Goal: Obtain resource: Download file/media

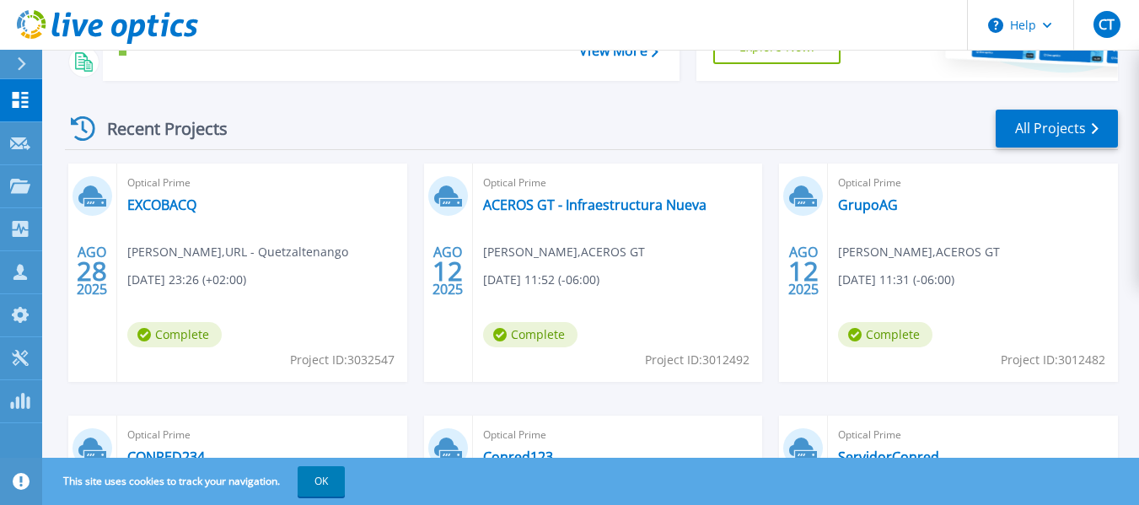
scroll to position [206, 0]
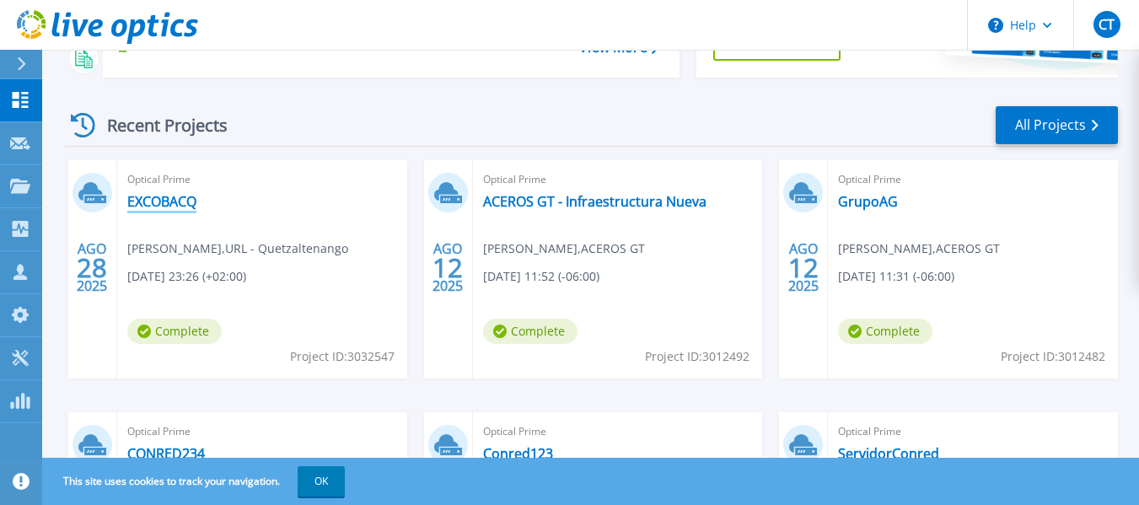
click at [177, 198] on link "EXCOBACQ" at bounding box center [161, 201] width 69 height 17
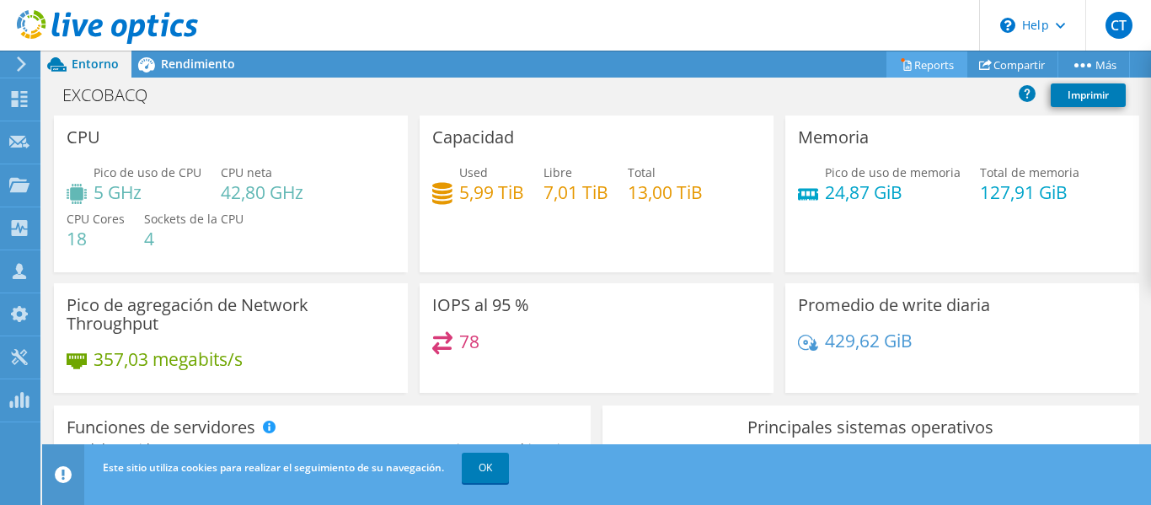
click at [926, 68] on link "Reports" at bounding box center [927, 64] width 81 height 26
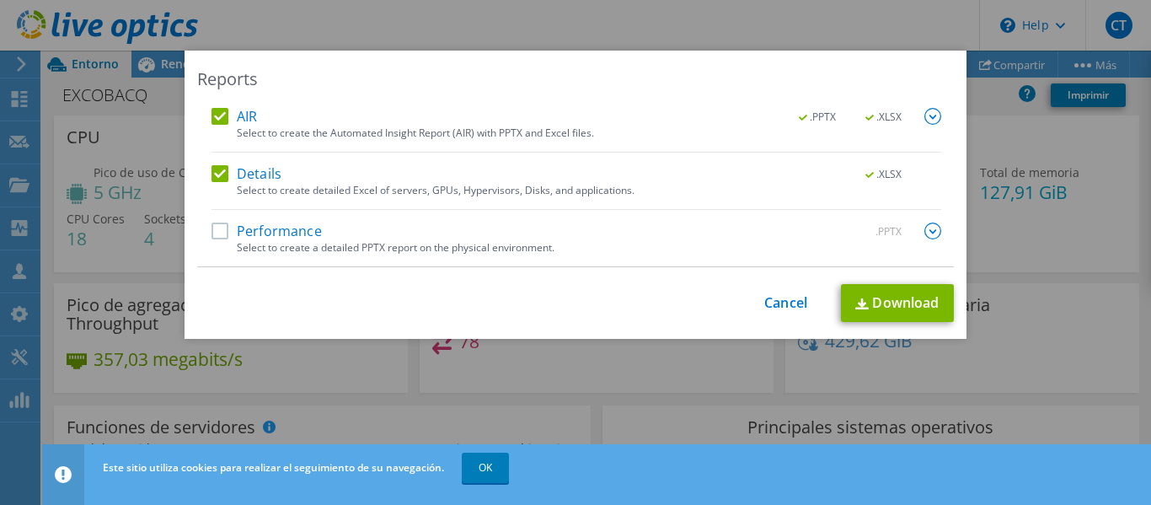
click at [215, 226] on label "Performance" at bounding box center [267, 231] width 110 height 17
click at [0, 0] on input "Performance" at bounding box center [0, 0] width 0 height 0
click at [925, 229] on img at bounding box center [933, 231] width 17 height 17
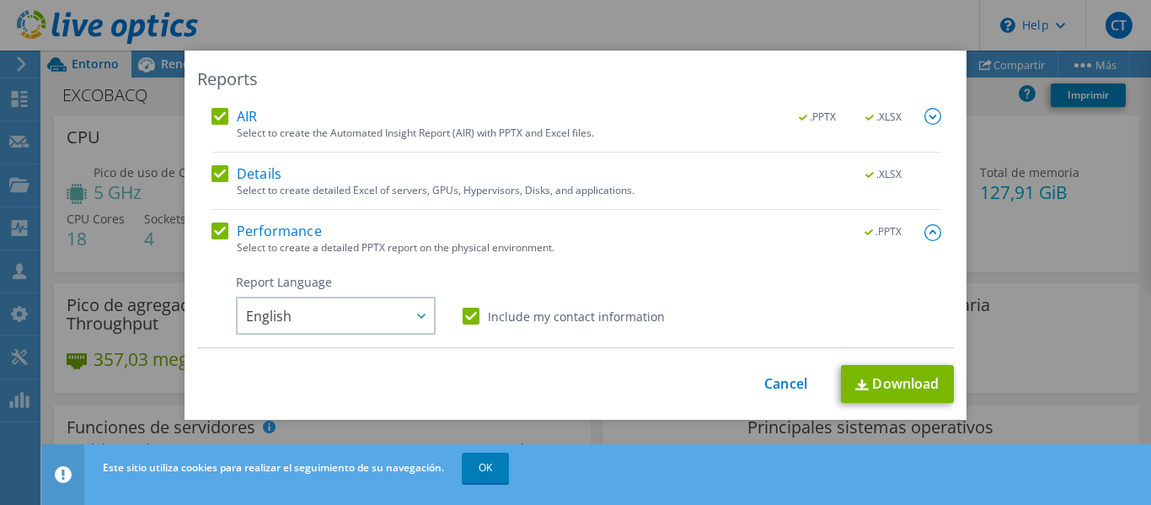
click at [925, 113] on img at bounding box center [933, 116] width 17 height 17
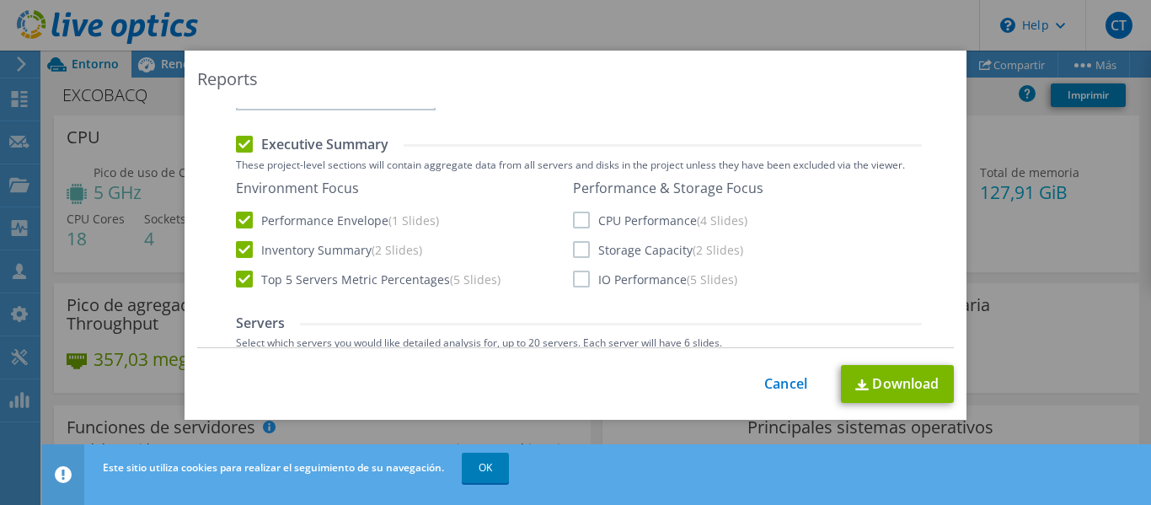
scroll to position [270, 0]
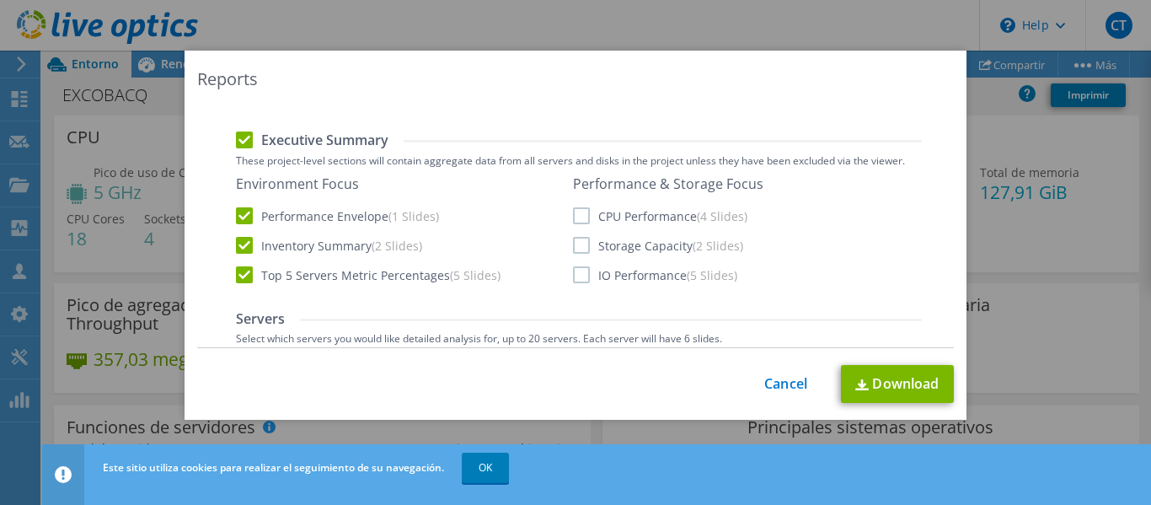
click at [587, 213] on label "CPU Performance (4 Slides)" at bounding box center [660, 215] width 174 height 17
click at [0, 0] on input "CPU Performance (4 Slides)" at bounding box center [0, 0] width 0 height 0
click at [582, 244] on label "Storage Capacity (2 Slides)" at bounding box center [658, 245] width 170 height 17
click at [0, 0] on input "Storage Capacity (2 Slides)" at bounding box center [0, 0] width 0 height 0
click at [575, 273] on label "IO Performance (5 Slides)" at bounding box center [655, 274] width 164 height 17
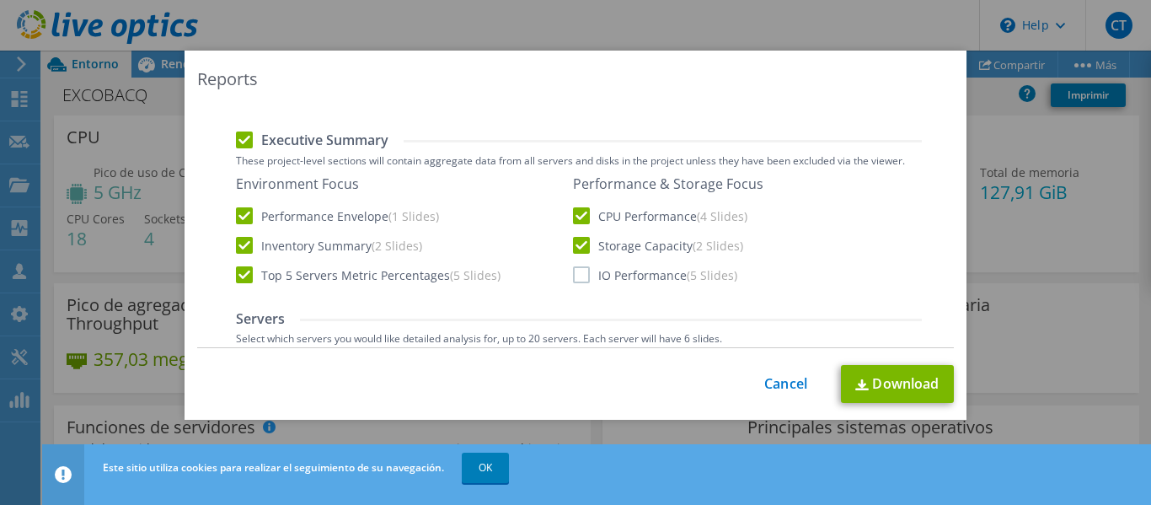
click at [0, 0] on input "IO Performance (5 Slides)" at bounding box center [0, 0] width 0 height 0
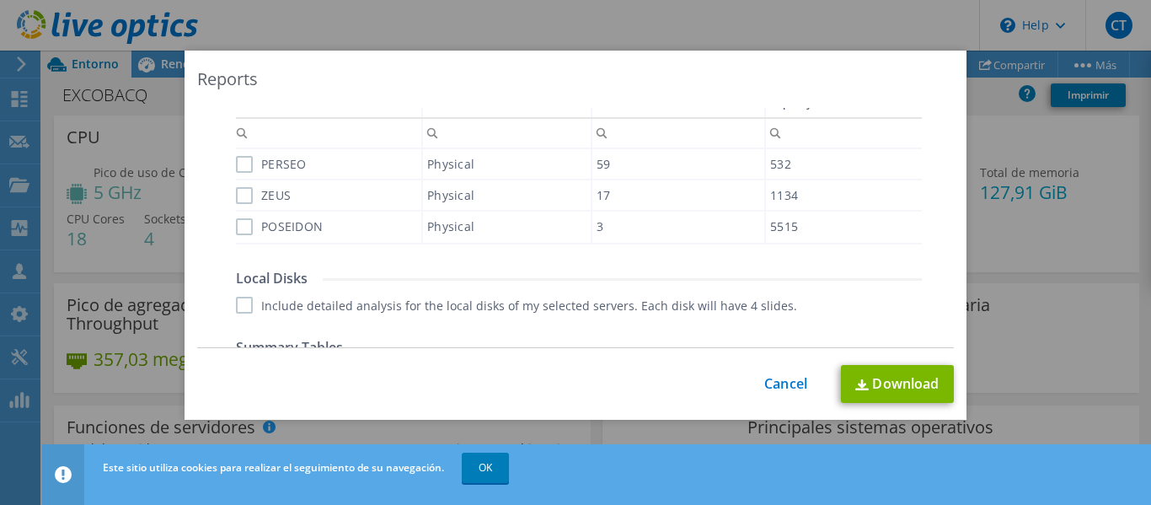
scroll to position [528, 0]
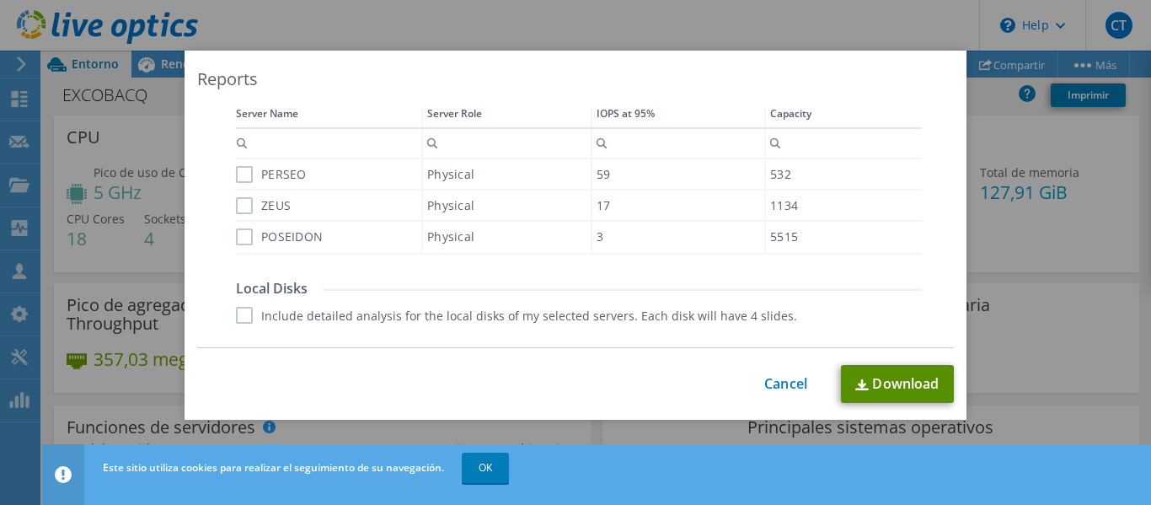
click at [877, 387] on link "Download" at bounding box center [897, 384] width 113 height 38
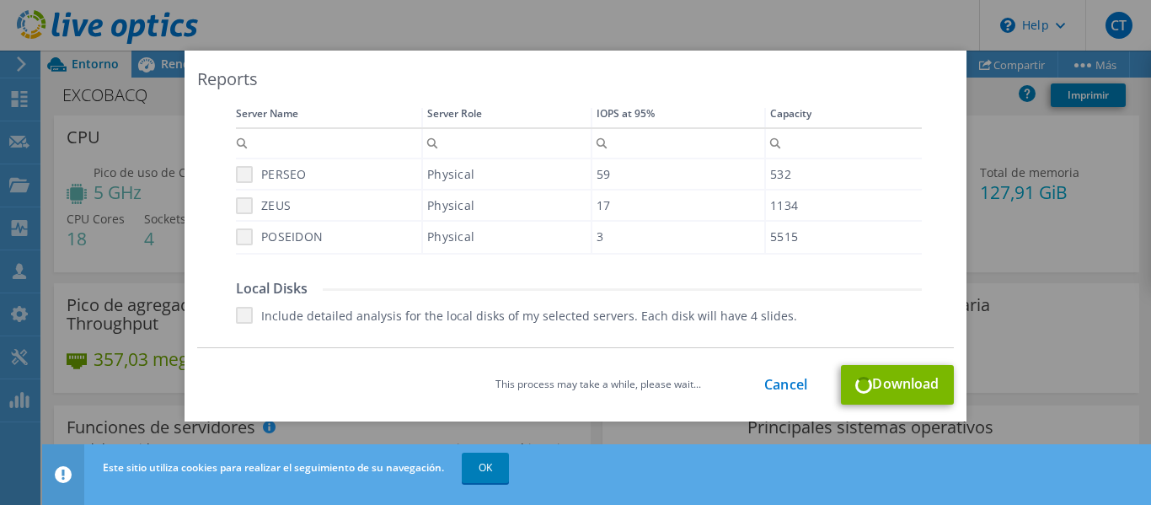
click at [481, 464] on div "Reports AIR .PPTX .XLSX Select to create the Automated Insight Report (AIR) wit…" at bounding box center [575, 252] width 1151 height 505
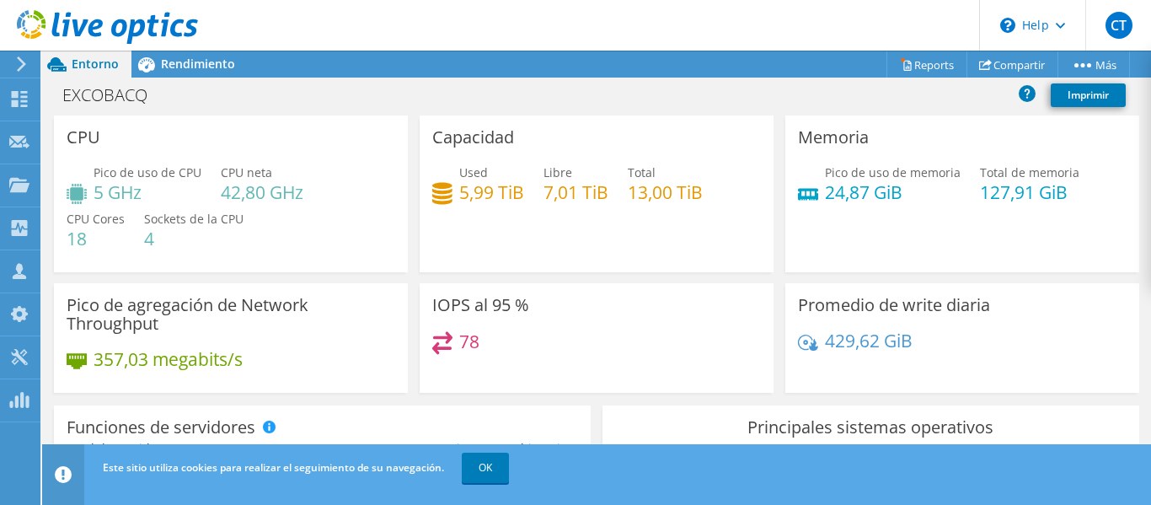
click at [481, 464] on link "OK" at bounding box center [485, 468] width 47 height 30
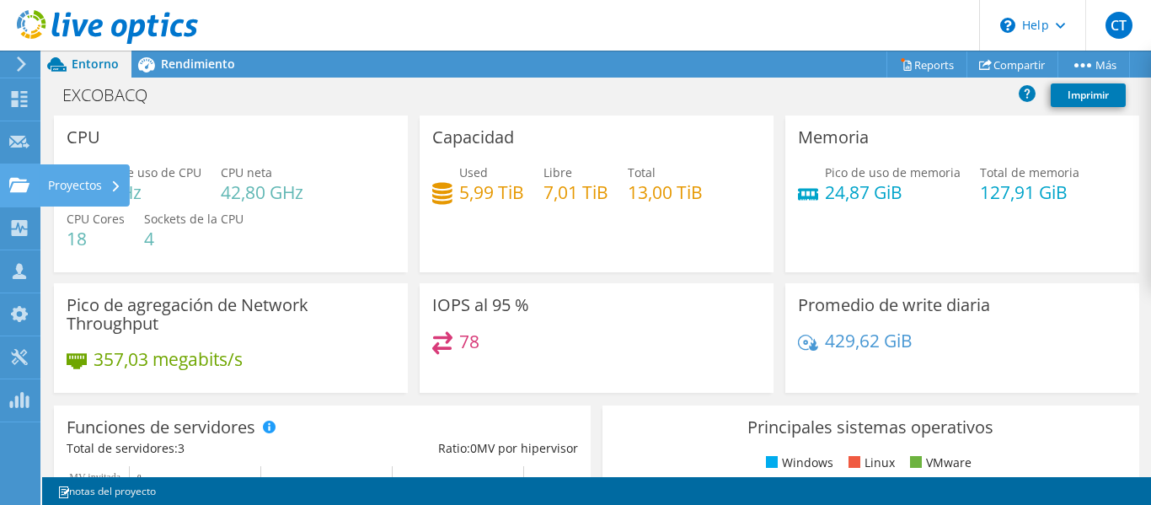
click at [26, 180] on use at bounding box center [19, 184] width 20 height 14
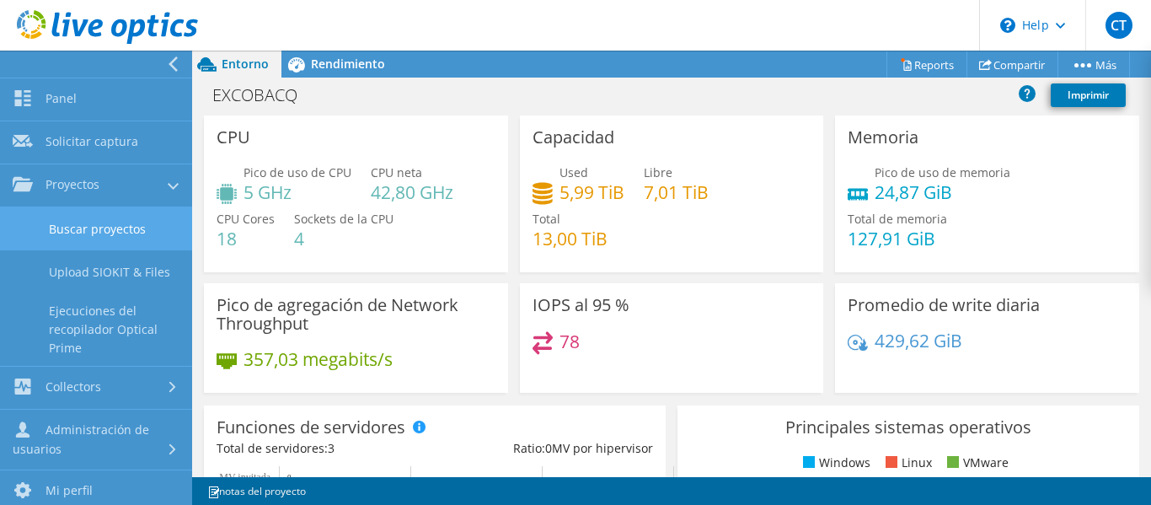
click at [122, 229] on link "Buscar proyectos" at bounding box center [96, 228] width 192 height 43
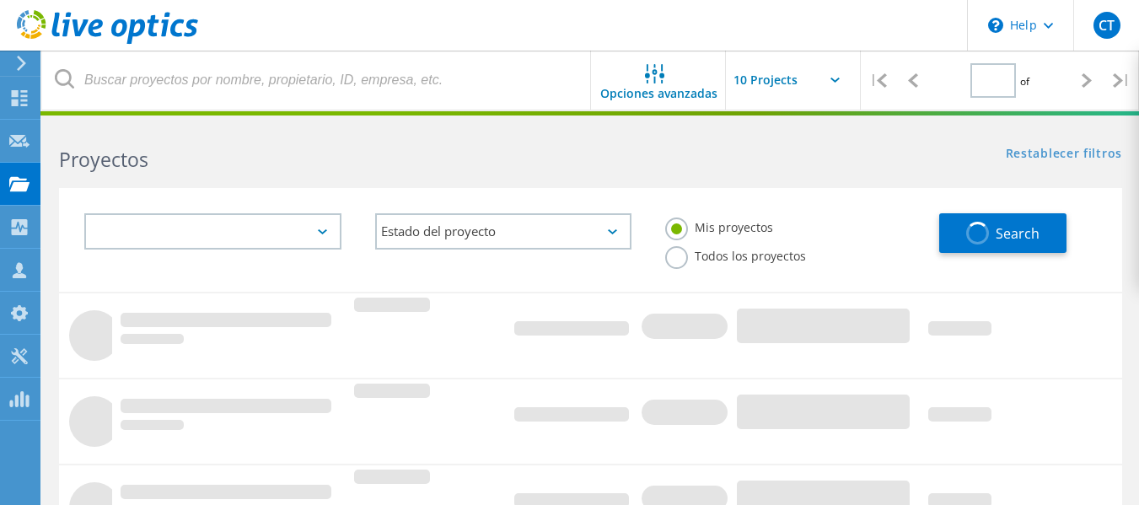
type input "1"
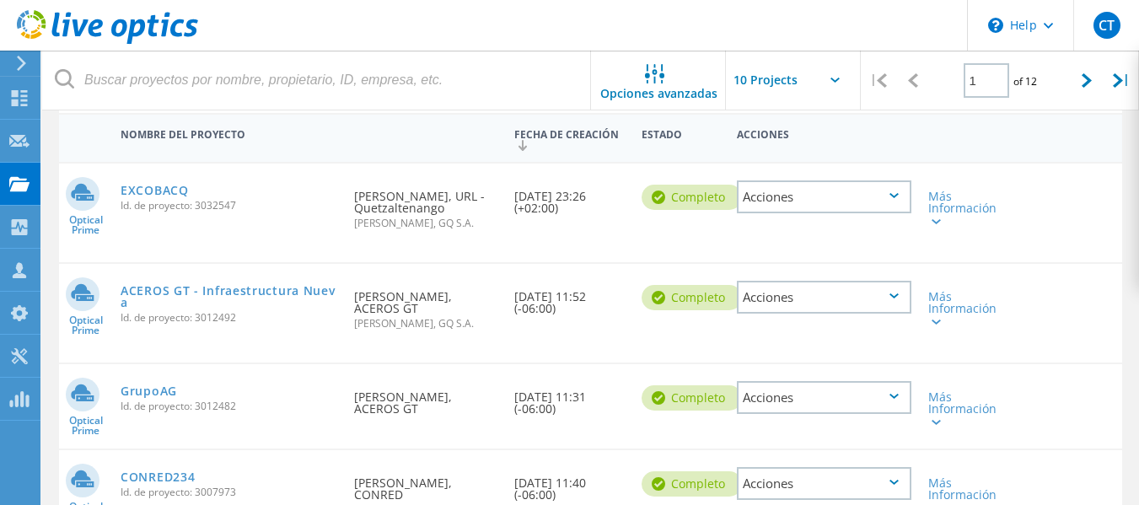
scroll to position [190, 0]
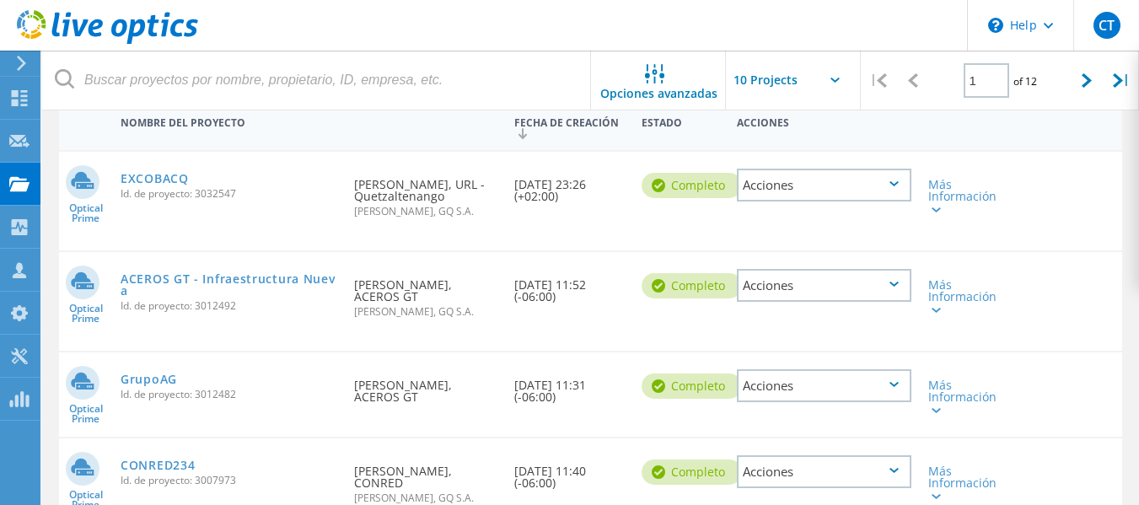
drag, startPoint x: 1146, startPoint y: 110, endPoint x: 1151, endPoint y: 177, distance: 66.7
click at [1139, 177] on html "\n Help Explore Helpful Articles Contact Support CT Asociado de canal Cesar Tej…" at bounding box center [569, 494] width 1139 height 1368
click at [941, 212] on div "Más Información" at bounding box center [962, 196] width 68 height 35
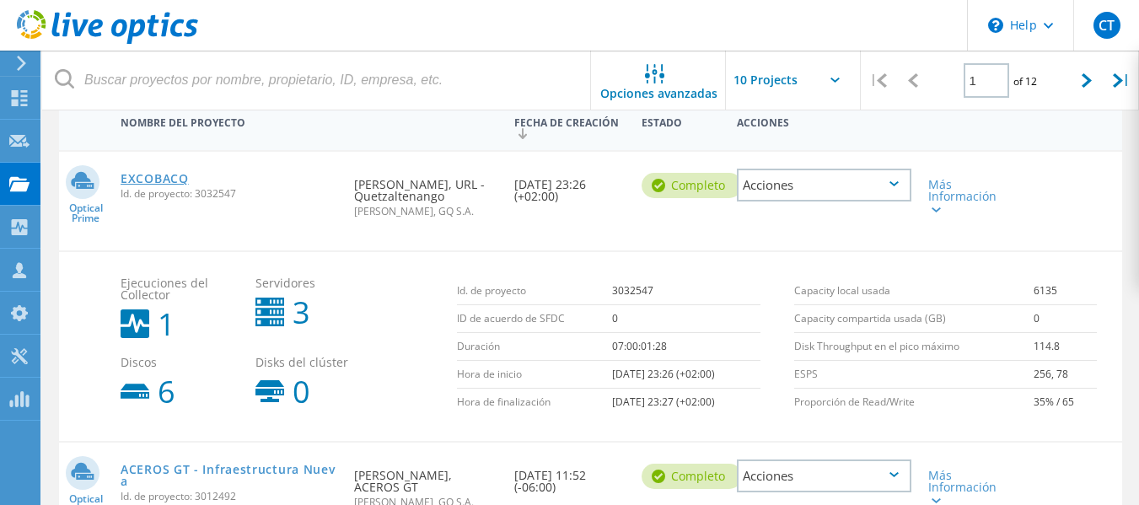
click at [169, 179] on link "EXCOBACQ" at bounding box center [155, 179] width 68 height 12
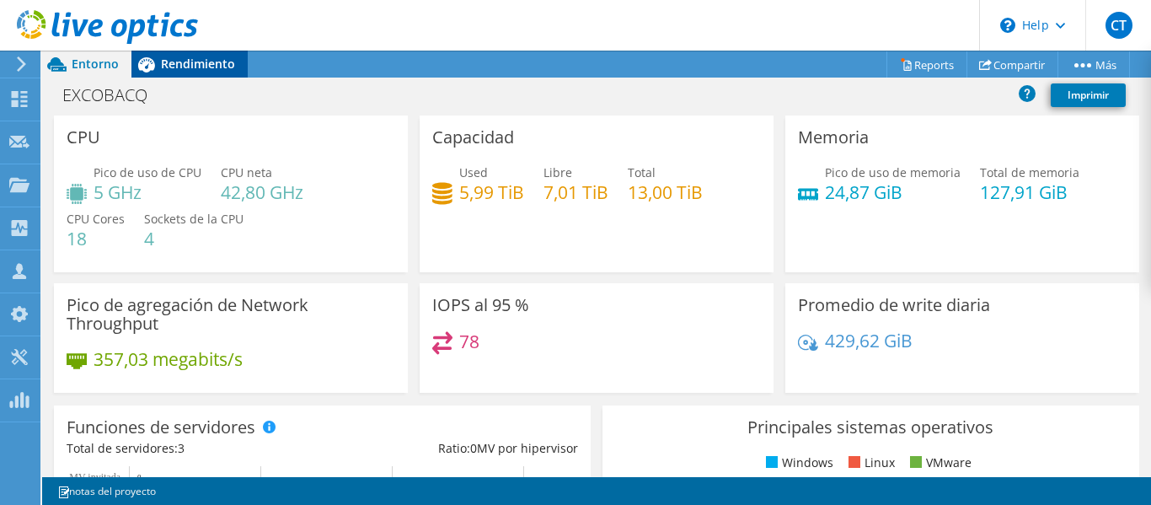
click at [197, 69] on span "Rendimiento" at bounding box center [198, 64] width 74 height 16
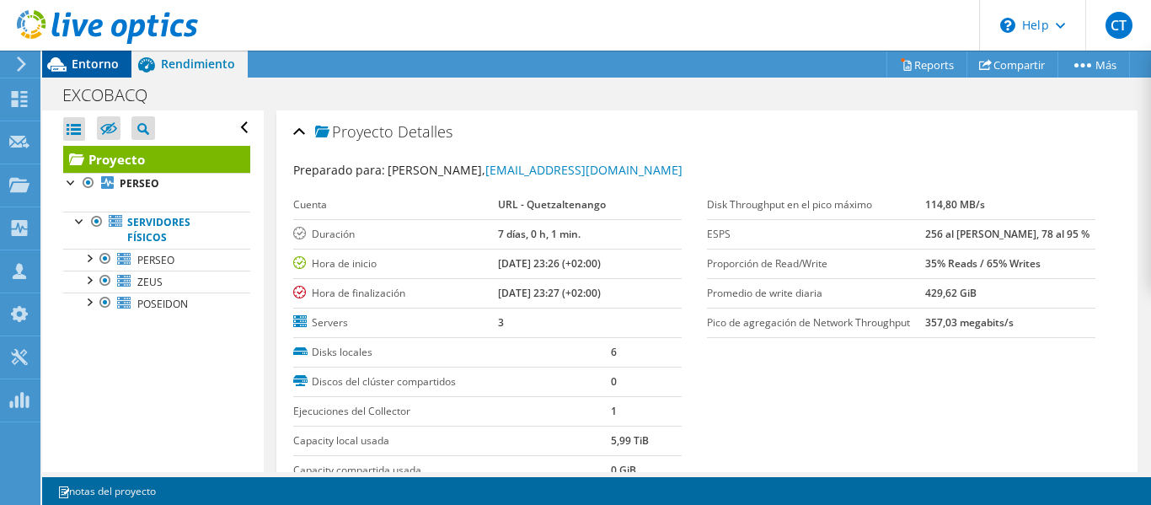
click at [91, 62] on span "Entorno" at bounding box center [95, 64] width 47 height 16
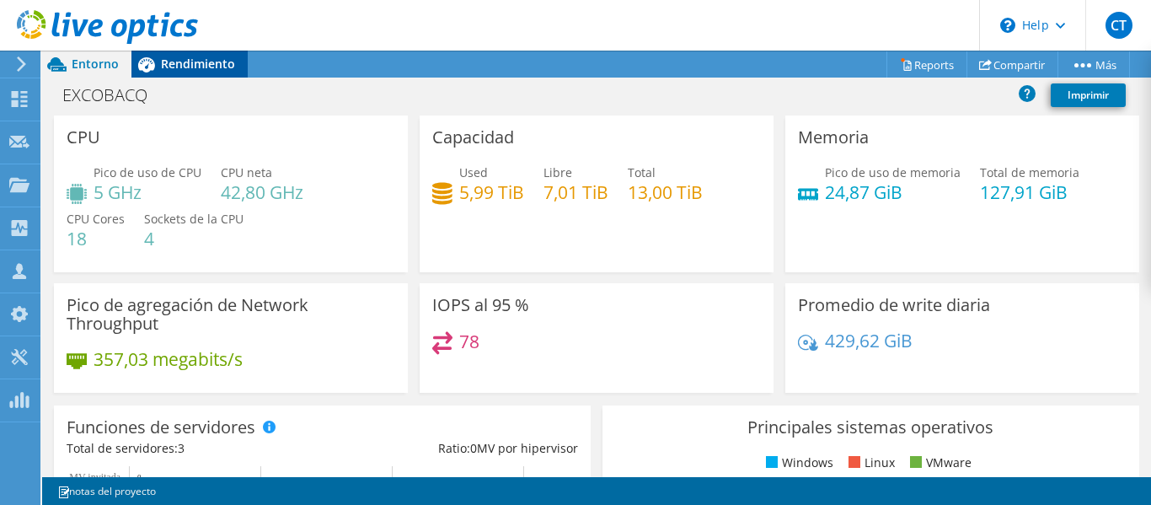
click at [217, 64] on span "Rendimiento" at bounding box center [198, 64] width 74 height 16
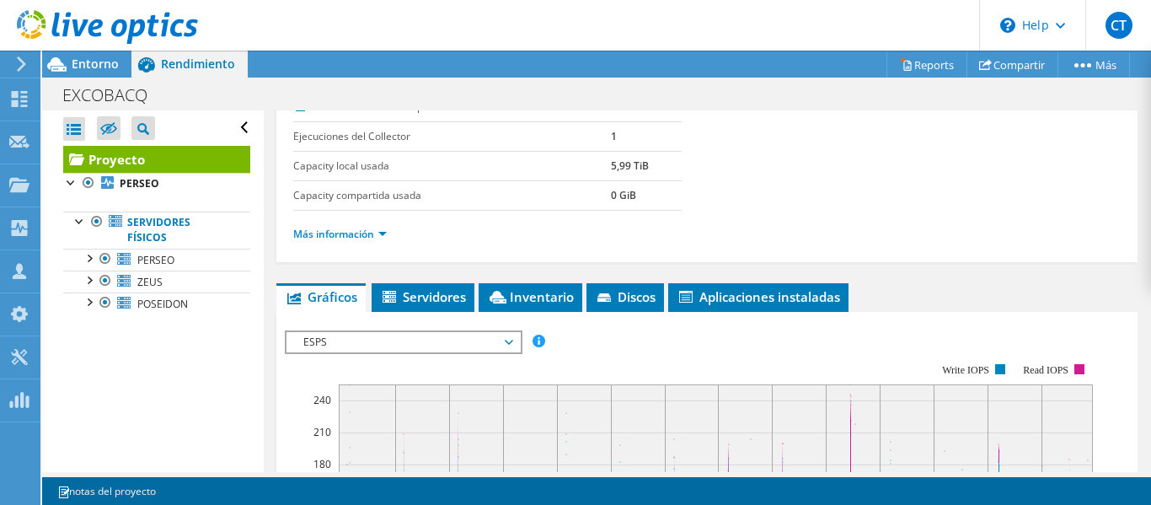
scroll to position [284, 0]
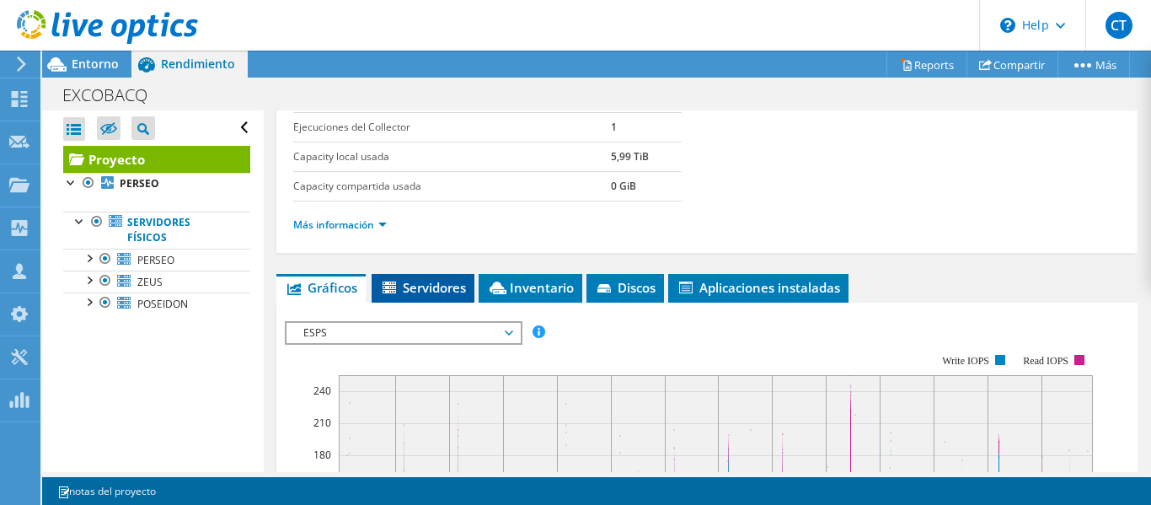
click at [442, 289] on span "Servidores" at bounding box center [423, 287] width 86 height 17
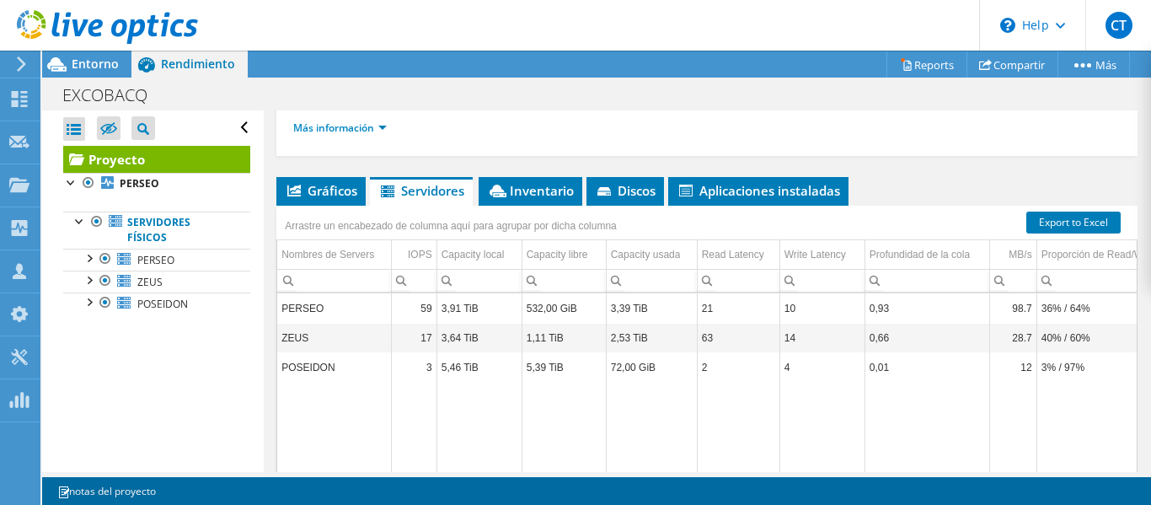
scroll to position [389, 0]
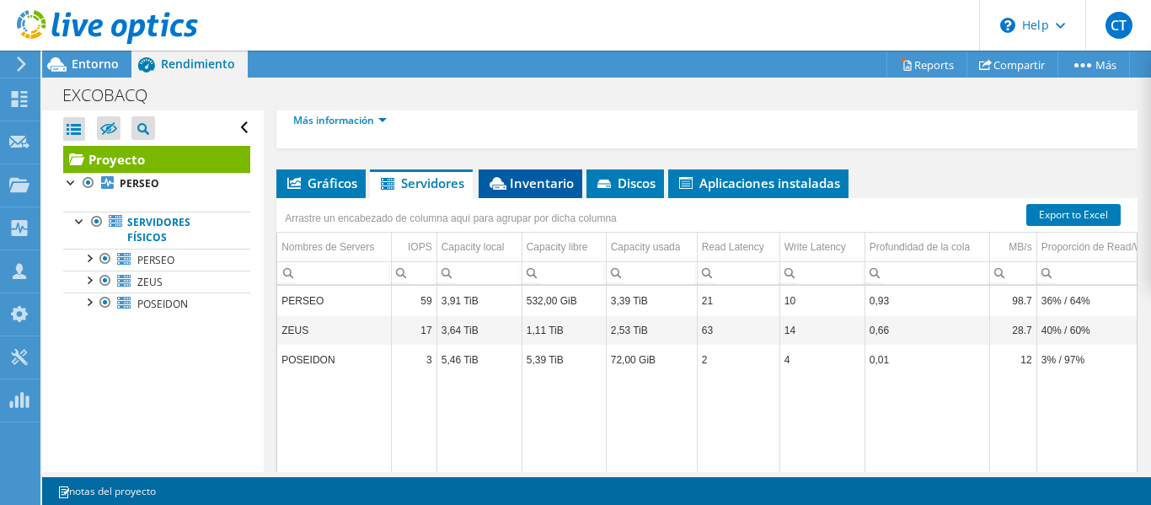
click at [534, 181] on span "Inventario" at bounding box center [530, 182] width 87 height 17
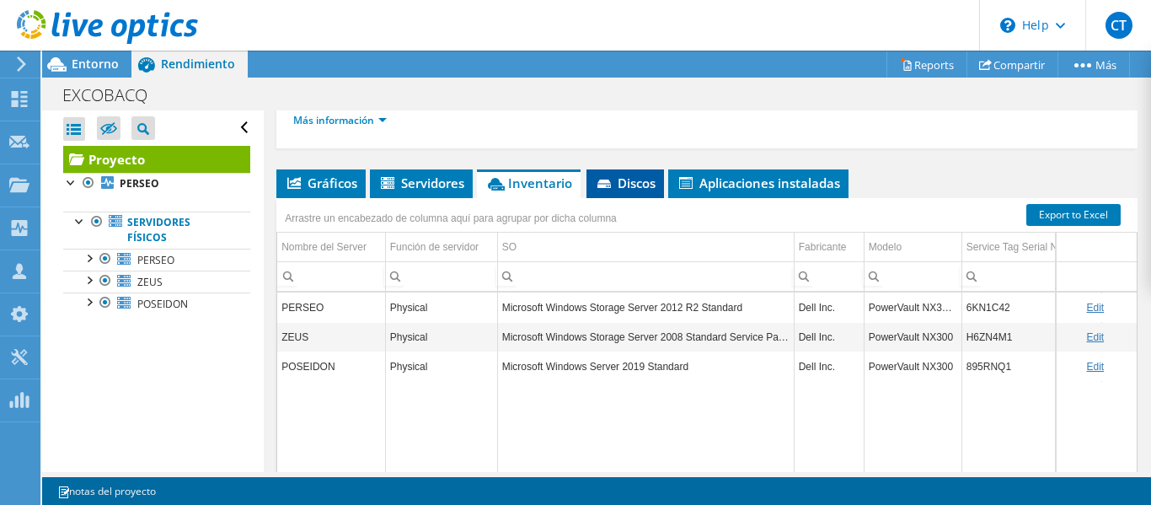
click at [622, 185] on span "Discos" at bounding box center [625, 182] width 61 height 17
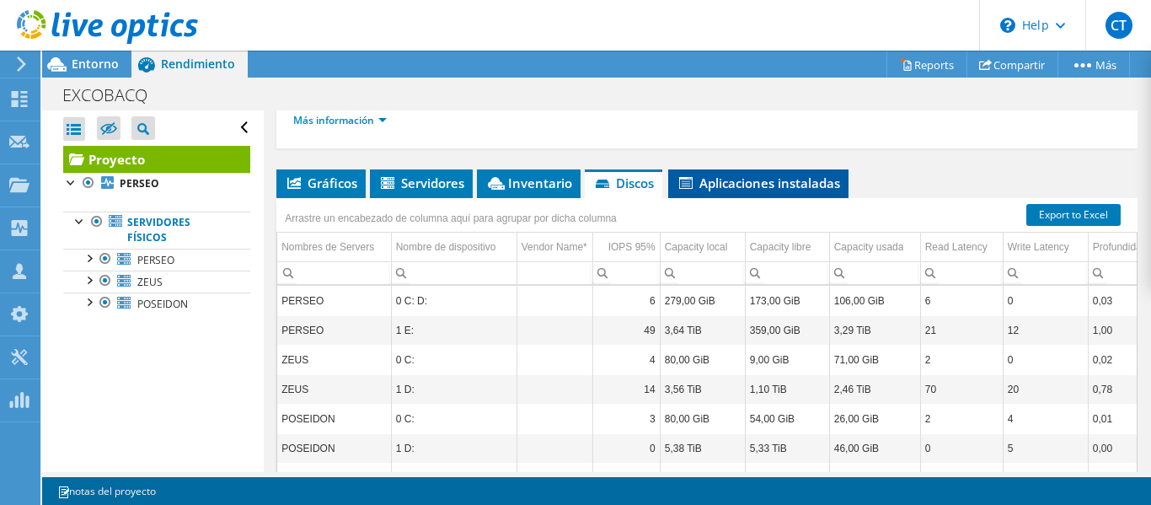
click at [716, 188] on span "Aplicaciones instaladas" at bounding box center [759, 182] width 164 height 17
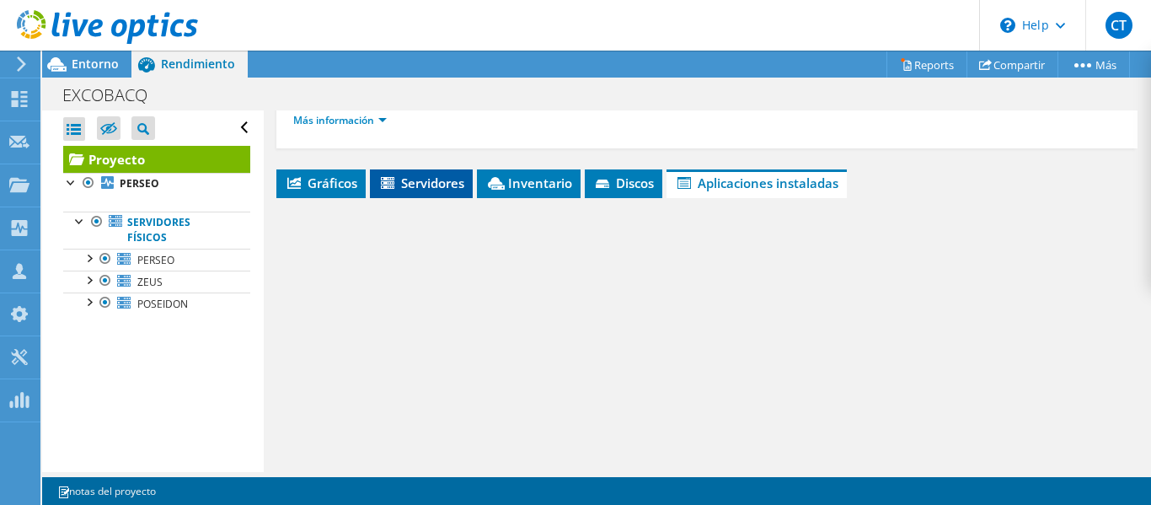
click at [456, 196] on li "Servidores" at bounding box center [421, 183] width 103 height 29
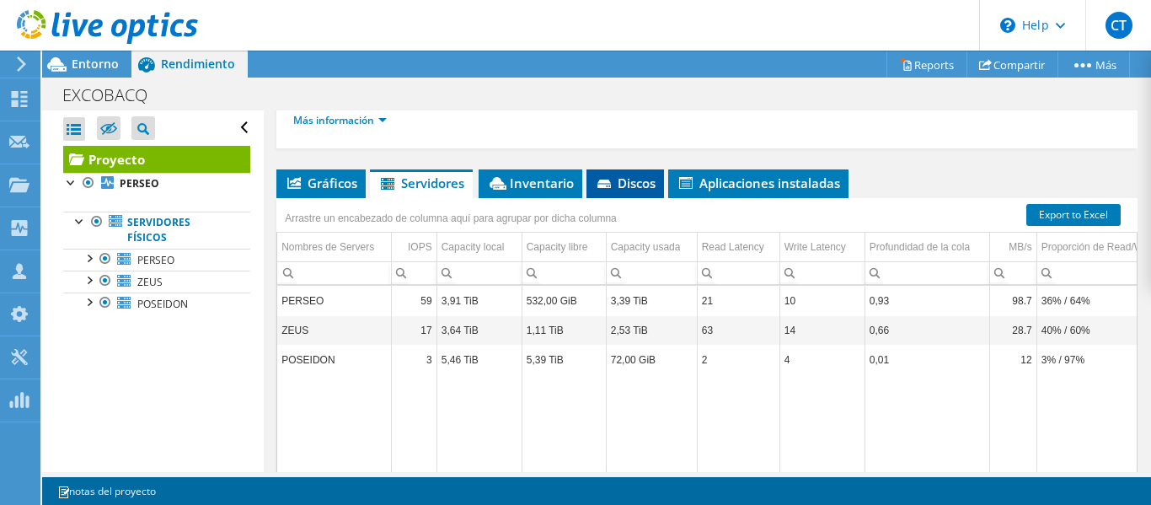
click at [621, 176] on span "Discos" at bounding box center [625, 182] width 61 height 17
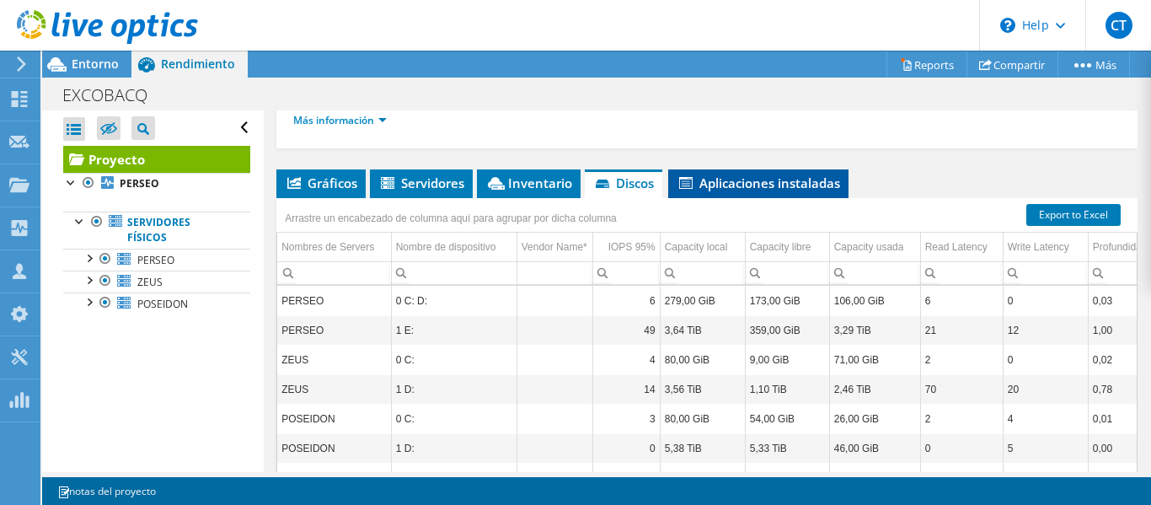
click at [764, 193] on li "Aplicaciones instaladas" at bounding box center [758, 183] width 180 height 29
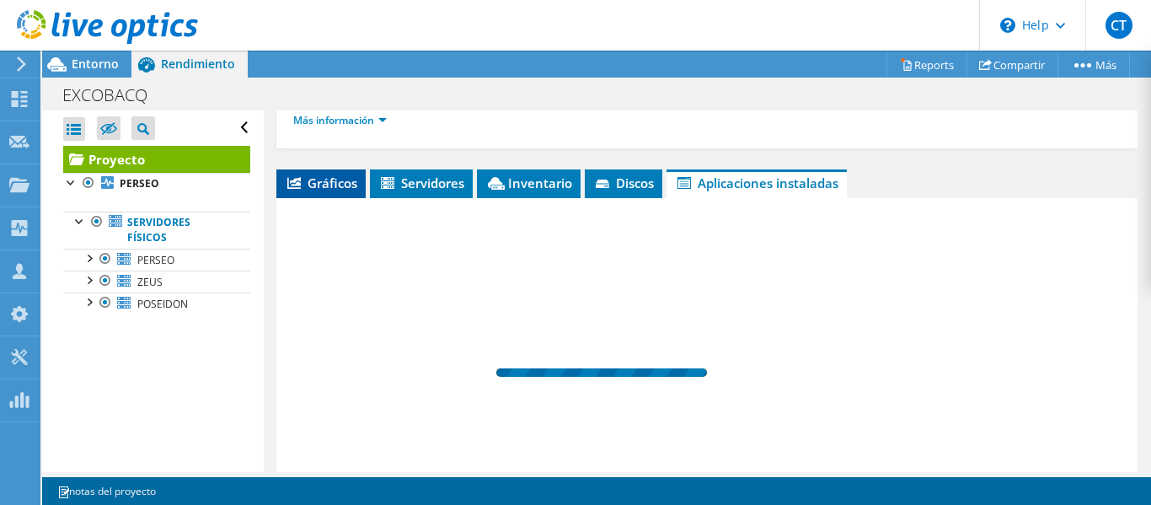
click at [318, 179] on span "Gráficos" at bounding box center [321, 182] width 72 height 17
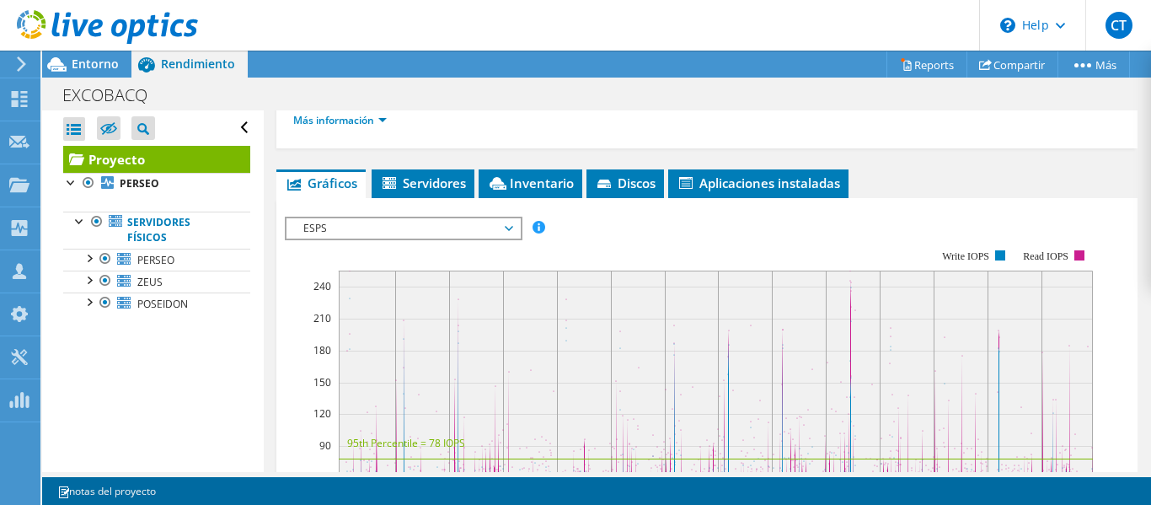
click at [381, 234] on span "ESPS" at bounding box center [403, 228] width 217 height 20
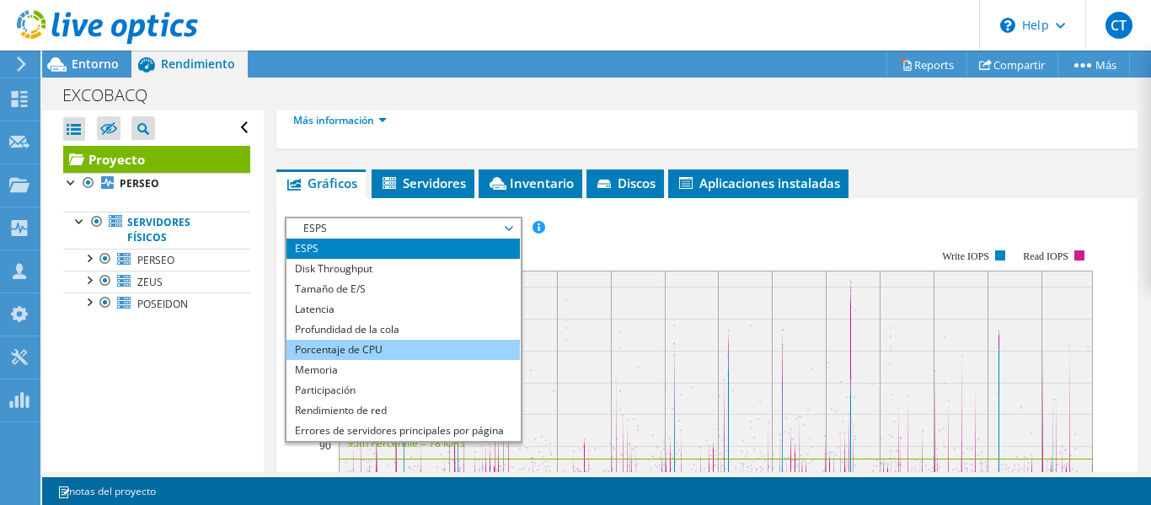
click at [381, 350] on li "Porcentaje de CPU" at bounding box center [403, 350] width 233 height 20
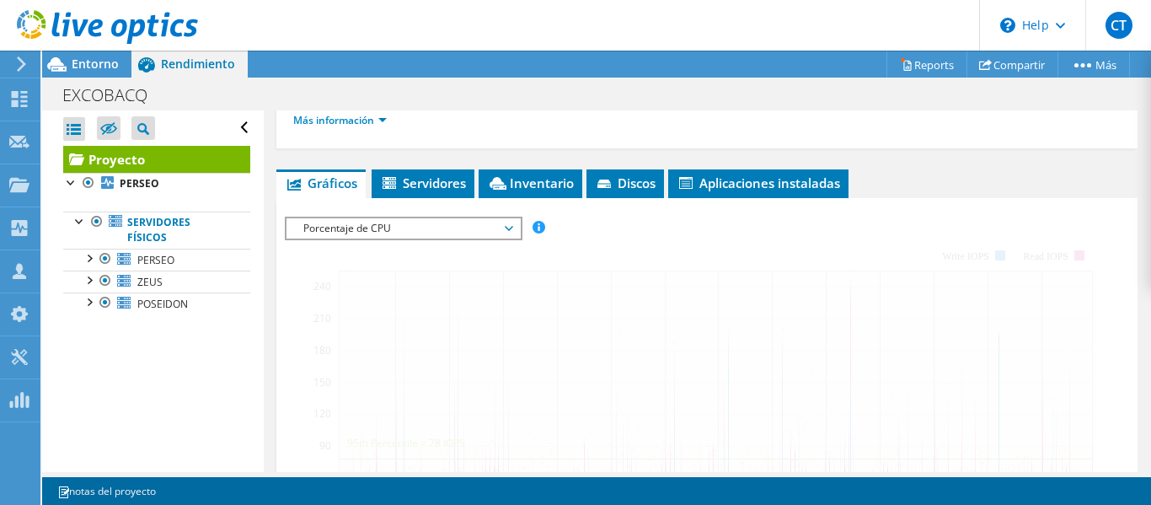
click at [394, 225] on span "Porcentaje de CPU" at bounding box center [403, 228] width 217 height 20
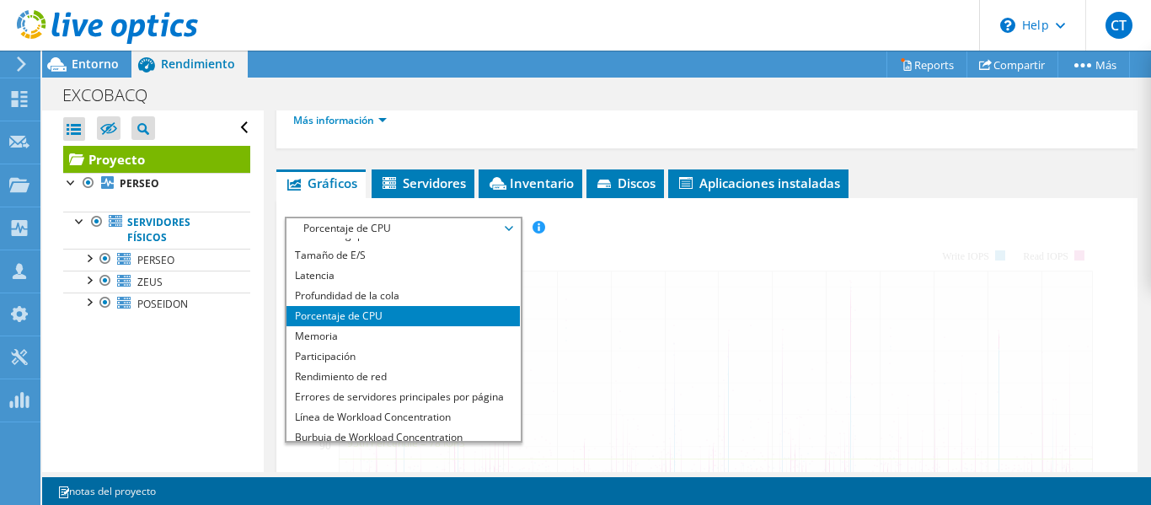
scroll to position [61, 0]
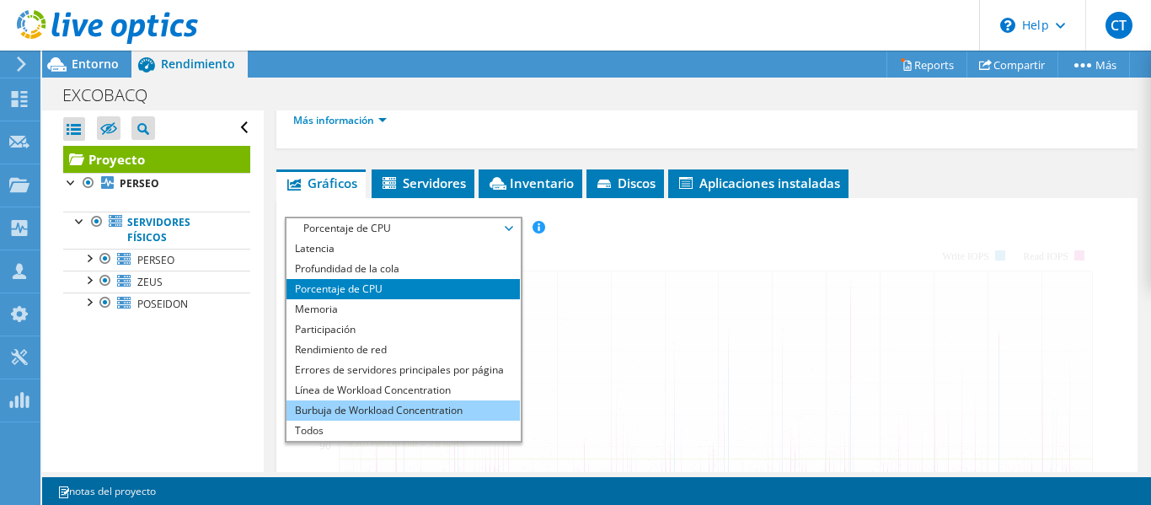
click at [451, 410] on li "Burbuja de Workload Concentration" at bounding box center [403, 410] width 233 height 20
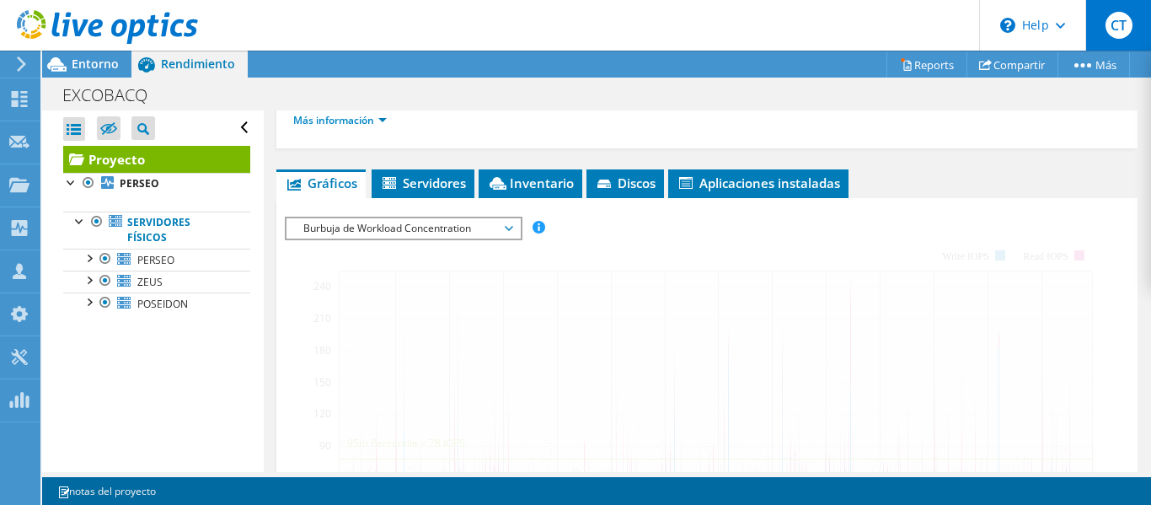
click at [1118, 34] on span "CT" at bounding box center [1119, 25] width 27 height 27
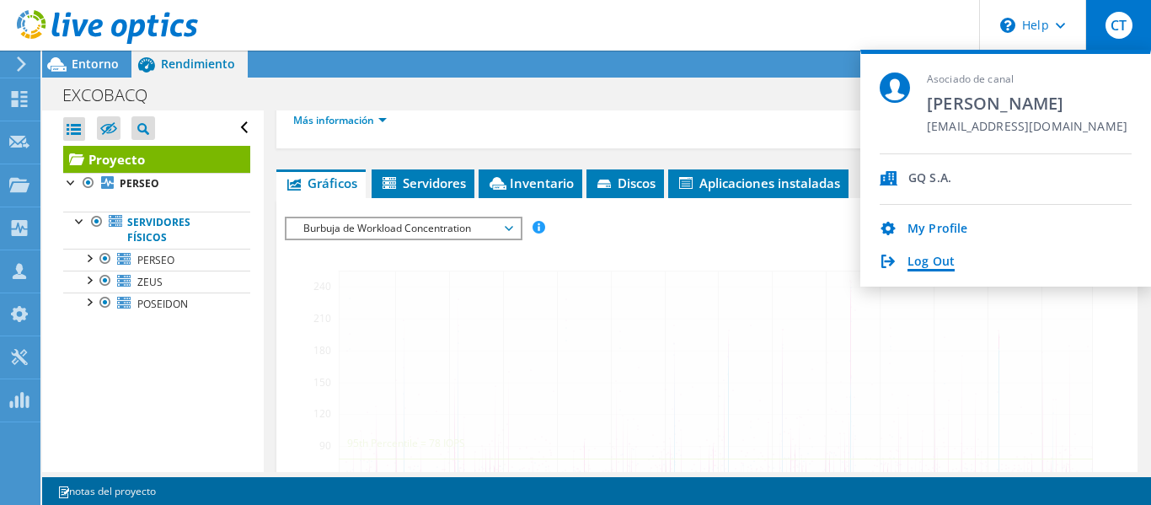
click at [937, 261] on link "Log Out" at bounding box center [931, 263] width 47 height 16
